Goal: Task Accomplishment & Management: Use online tool/utility

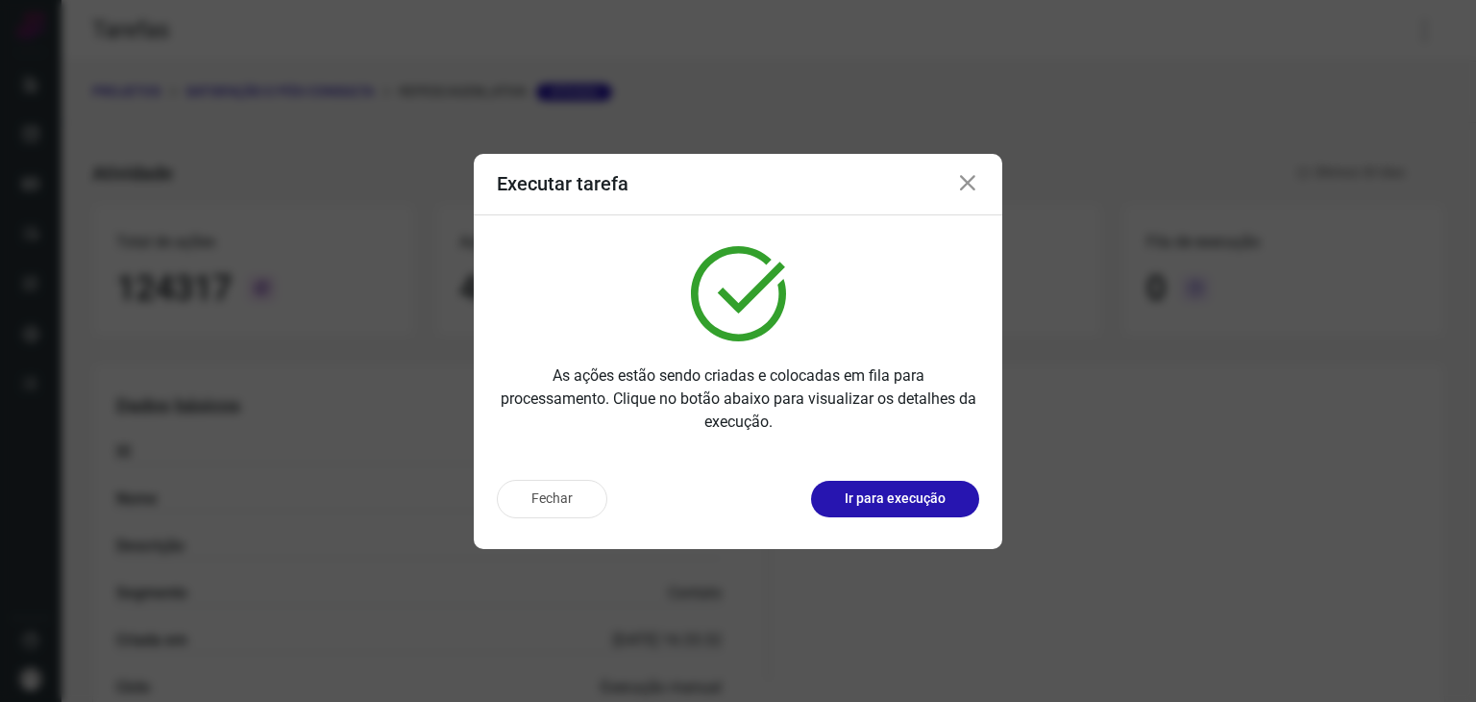
click at [964, 180] on icon at bounding box center [967, 183] width 23 height 23
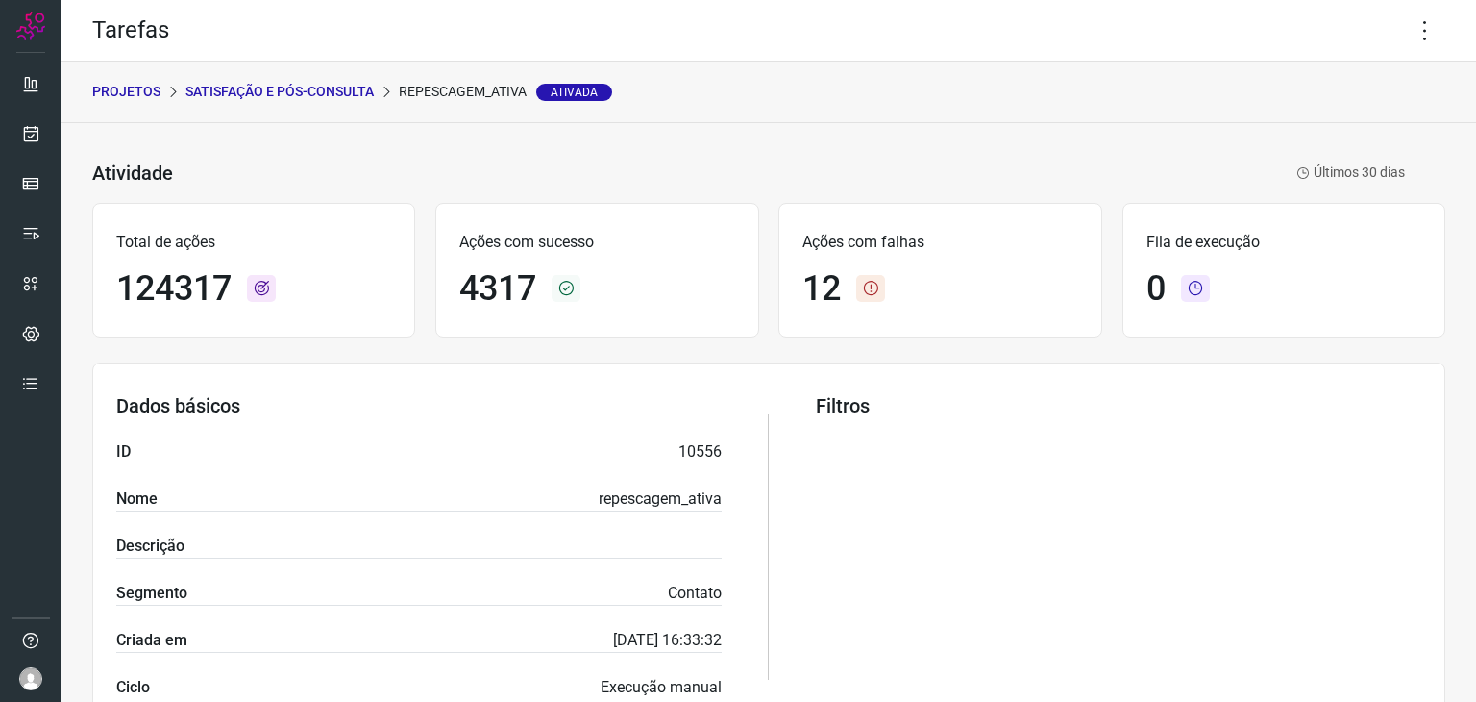
click at [297, 83] on p "Satisfação e Pós-Consulta" at bounding box center [280, 92] width 188 height 20
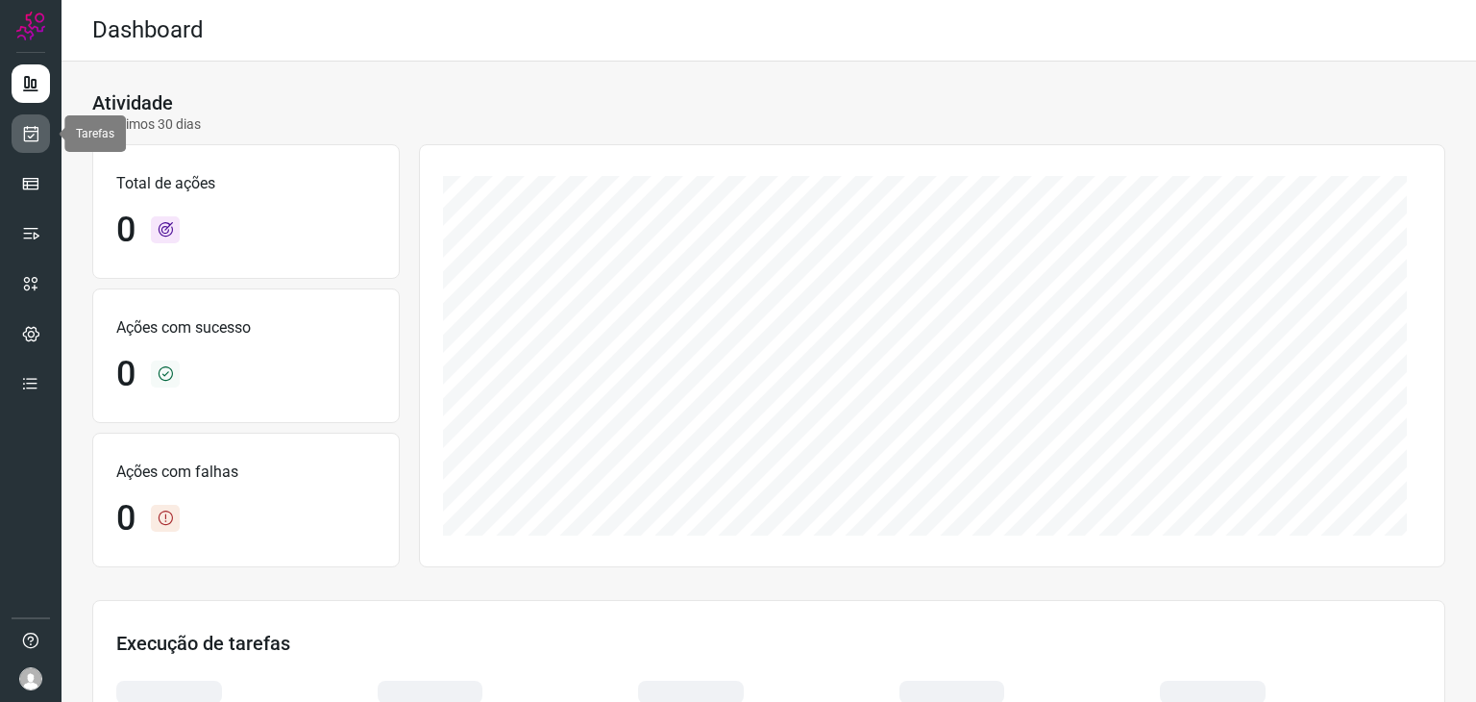
click at [13, 136] on link at bounding box center [31, 133] width 38 height 38
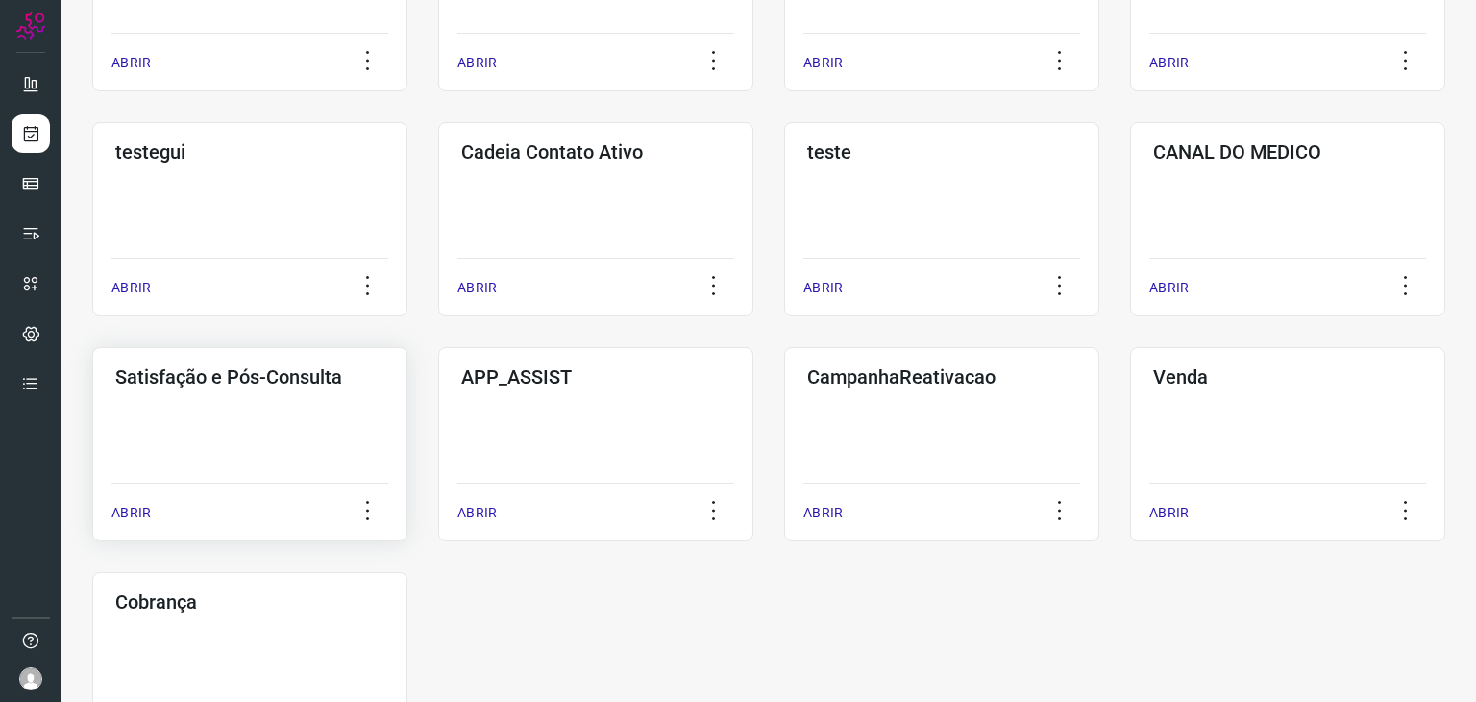
click at [438, 429] on div "Satisfação e Pós-Consulta ABRIR" at bounding box center [595, 444] width 315 height 194
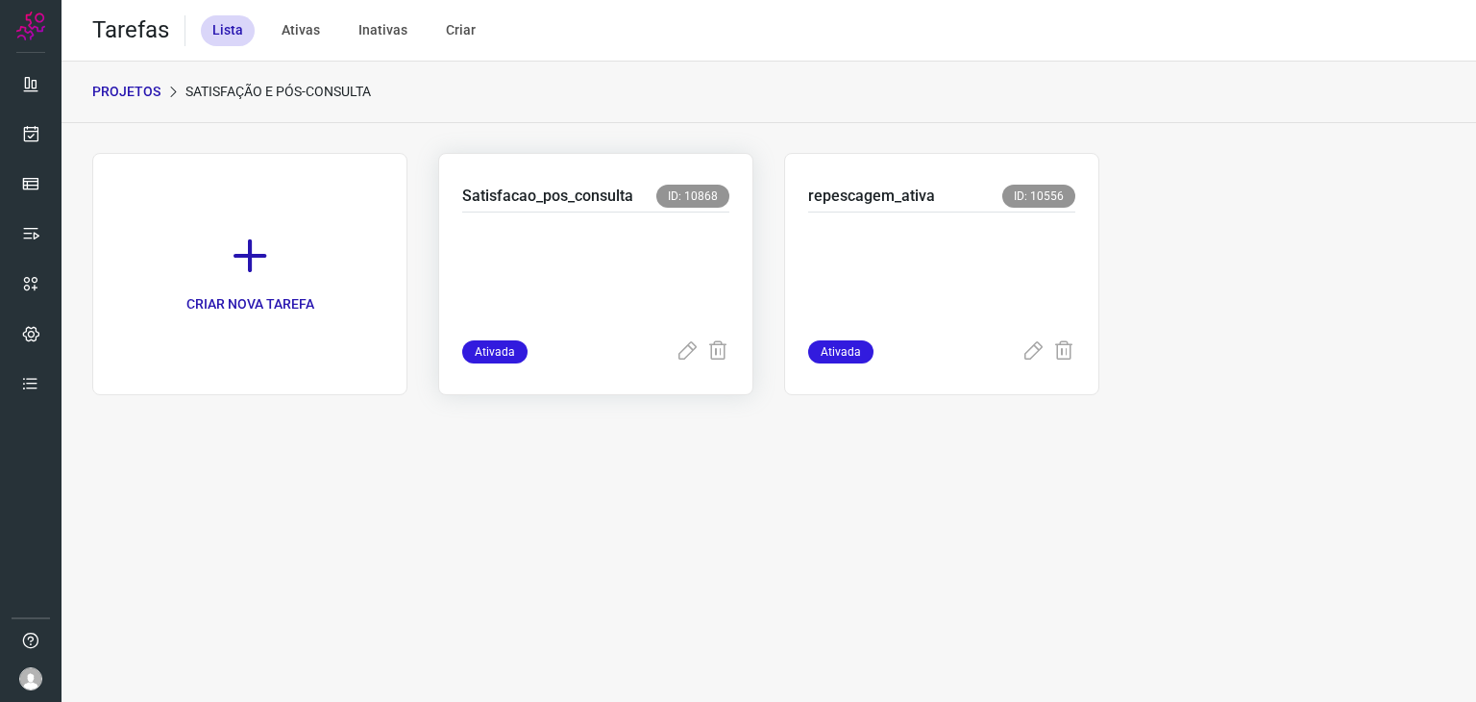
click at [600, 263] on p at bounding box center [595, 272] width 267 height 96
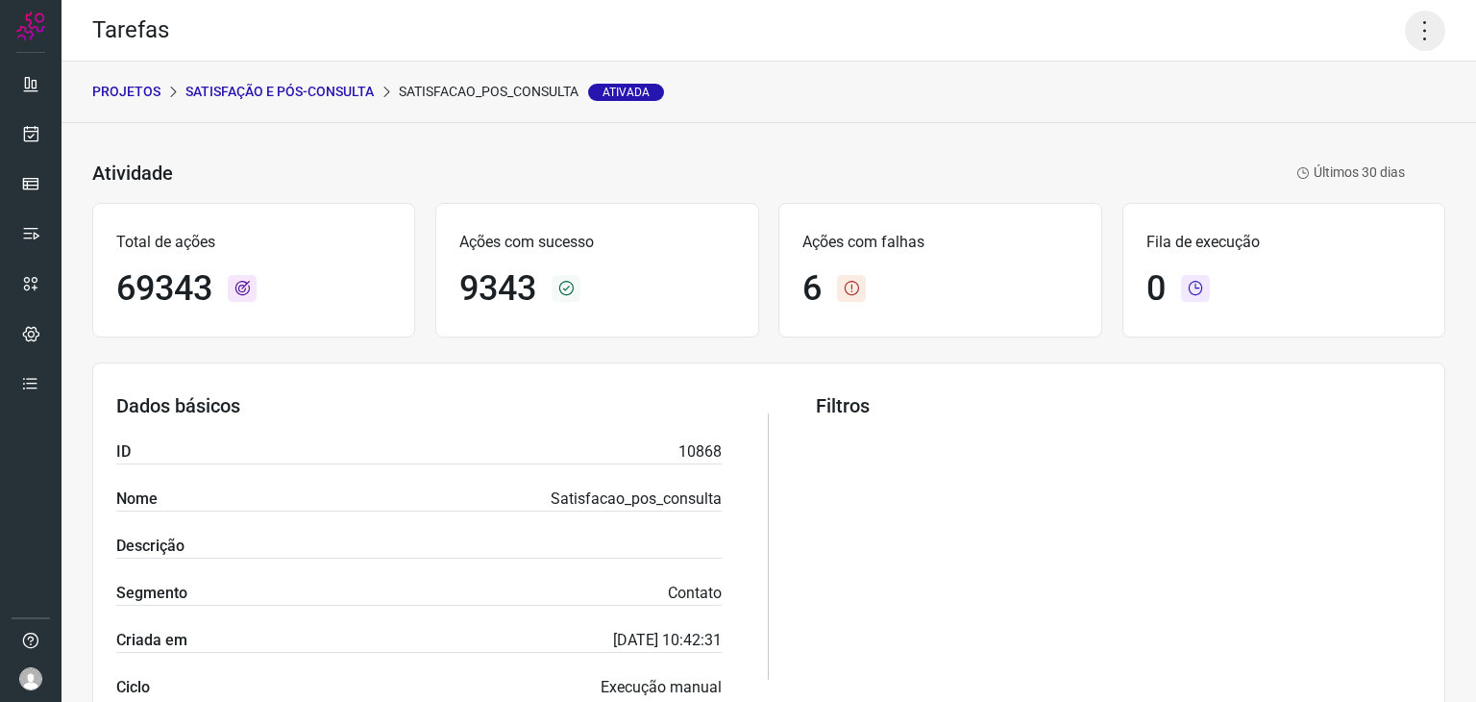
click at [1411, 28] on icon at bounding box center [1425, 31] width 40 height 40
click at [1284, 122] on icon at bounding box center [1280, 125] width 19 height 19
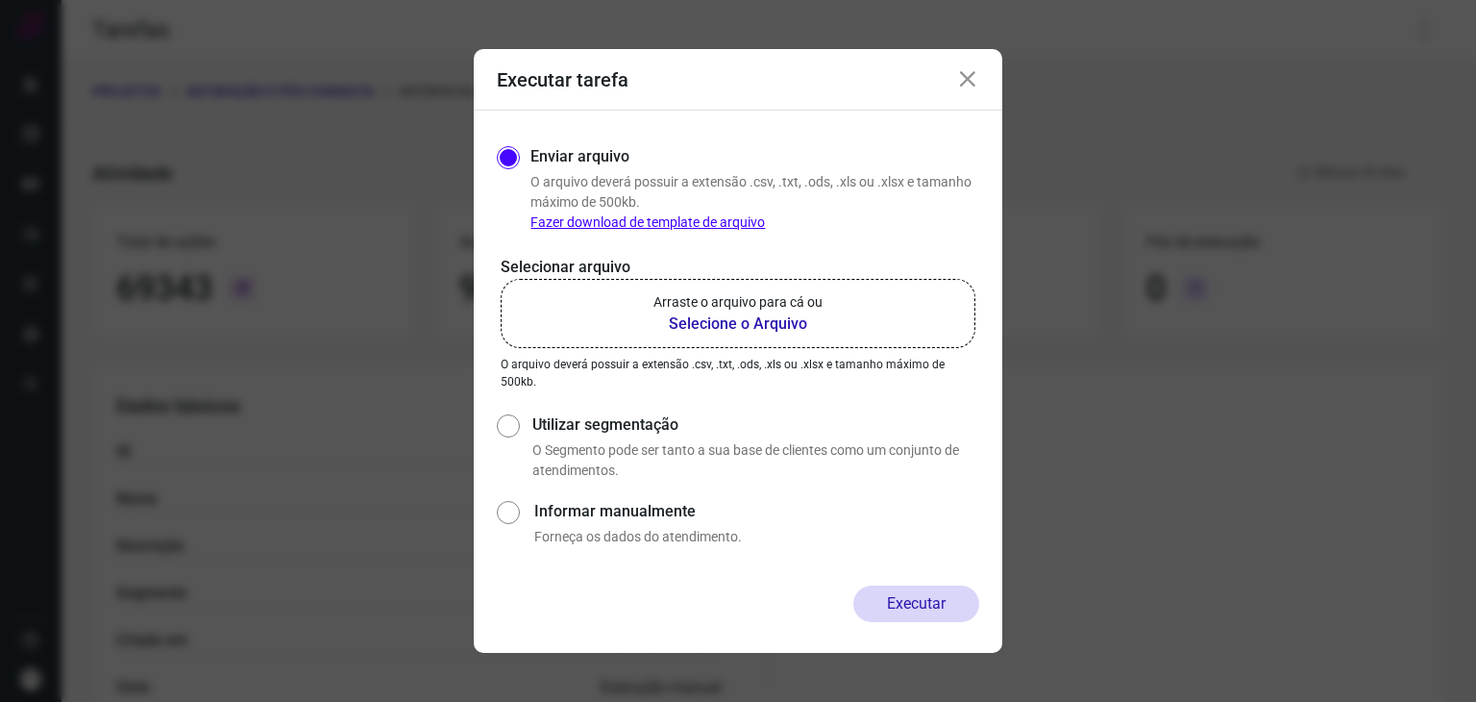
click at [792, 306] on p "Arraste o arquivo para cá ou" at bounding box center [738, 302] width 169 height 20
click at [0, 0] on input "Arraste o arquivo para cá ou Selecione o Arquivo" at bounding box center [0, 0] width 0 height 0
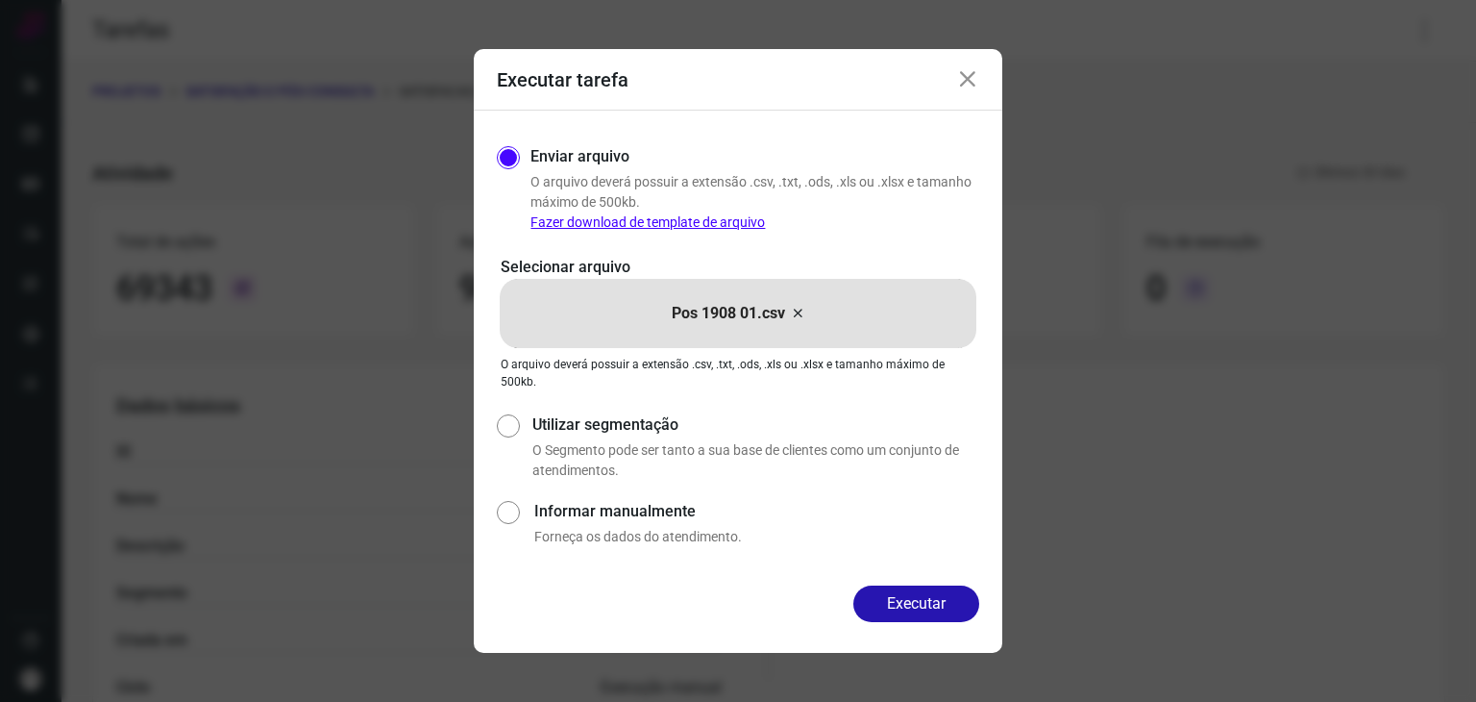
click at [883, 583] on div "Enviar arquivo O arquivo deverá possuir a extensão .csv, .txt, .ods, .xls ou .x…" at bounding box center [738, 348] width 529 height 475
click at [888, 602] on button "Executar" at bounding box center [917, 603] width 126 height 37
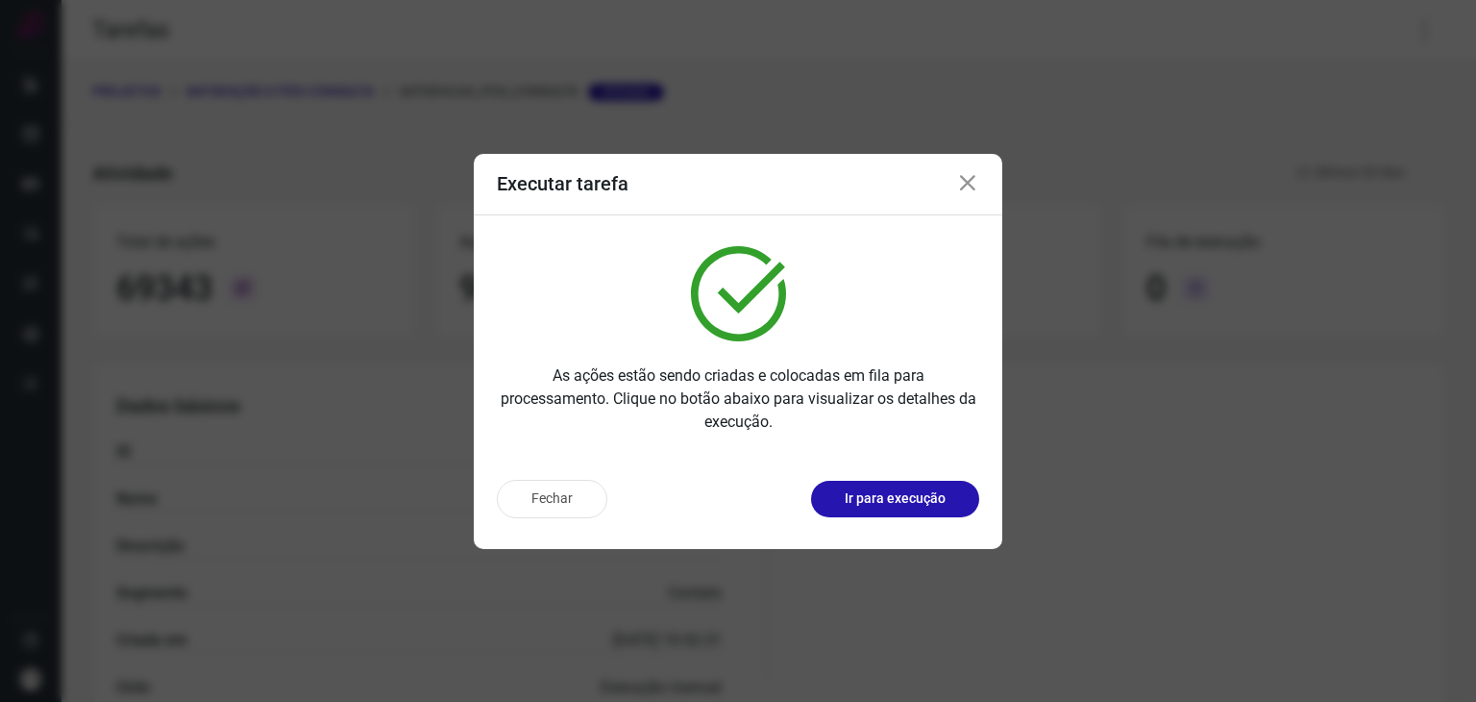
click at [933, 515] on button "Ir para execução" at bounding box center [895, 499] width 168 height 37
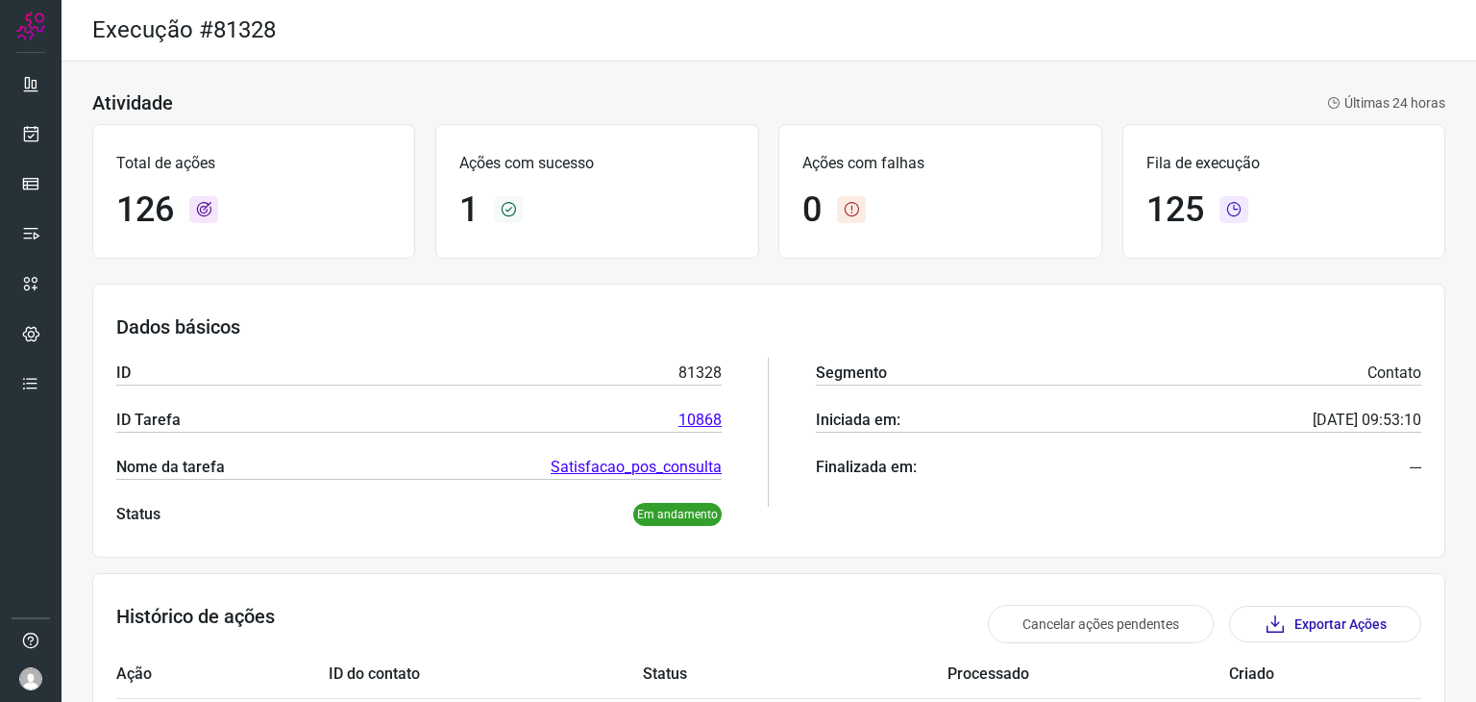
click at [773, 311] on div "Dados básicos ID 81328 ID Tarefa 10868 Nome da tarefa Satisfacao_pos_consulta S…" at bounding box center [768, 421] width 1353 height 274
